Goal: Task Accomplishment & Management: Use online tool/utility

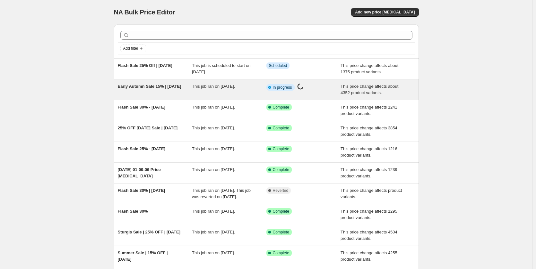
click at [229, 90] on div "This job ran on [DATE]." at bounding box center [229, 89] width 74 height 13
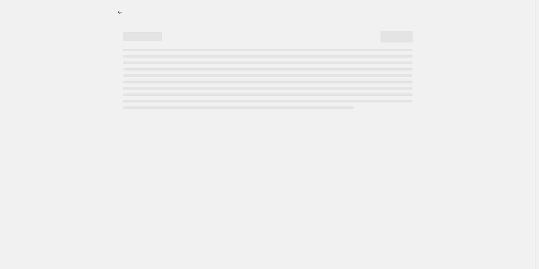
select select "pcap"
select select "no_change"
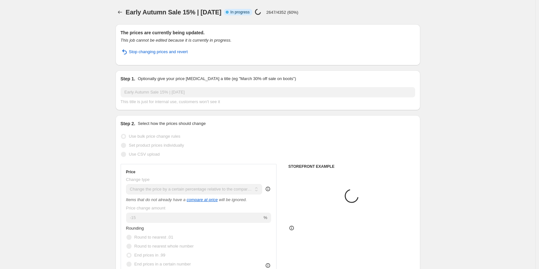
select select "tag"
